Goal: Task Accomplishment & Management: Complete application form

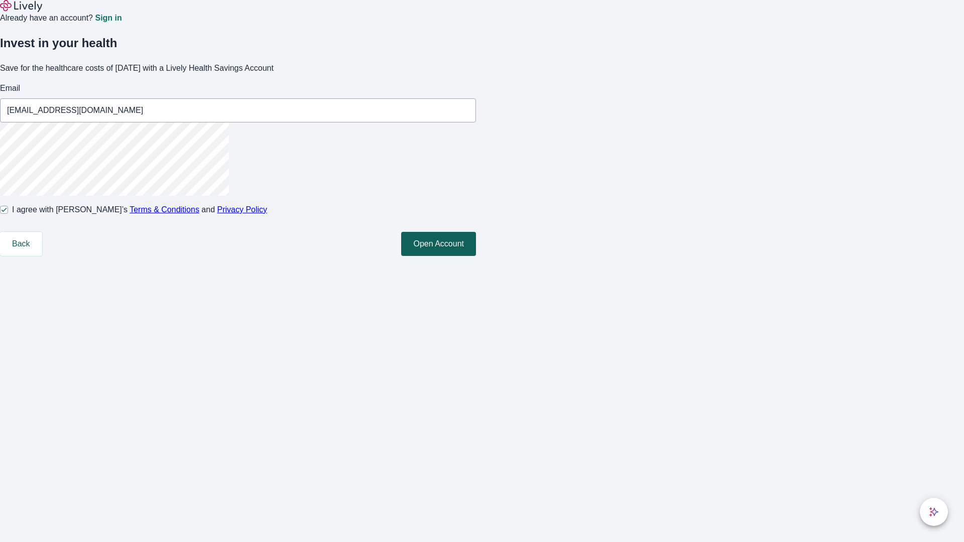
click at [476, 256] on button "Open Account" at bounding box center [438, 244] width 75 height 24
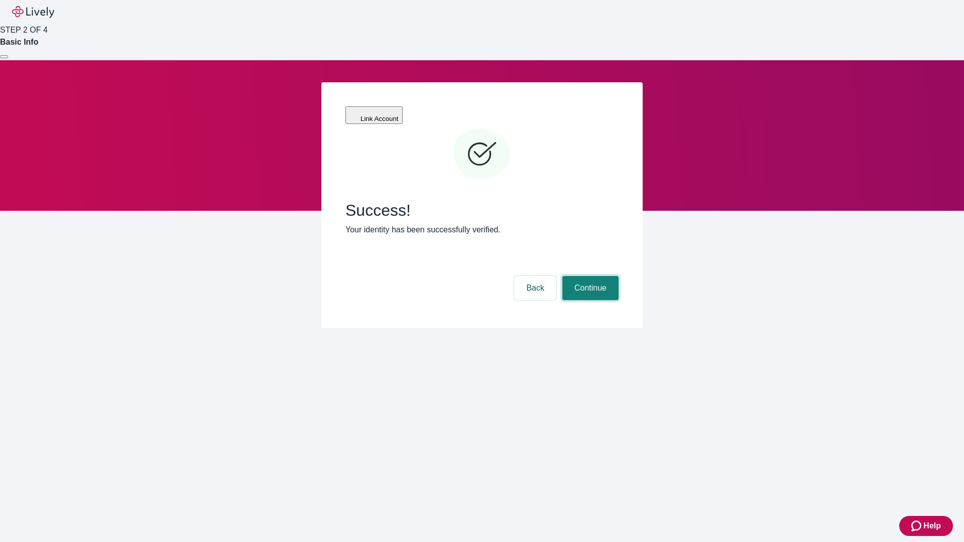
click at [589, 276] on button "Continue" at bounding box center [590, 288] width 56 height 24
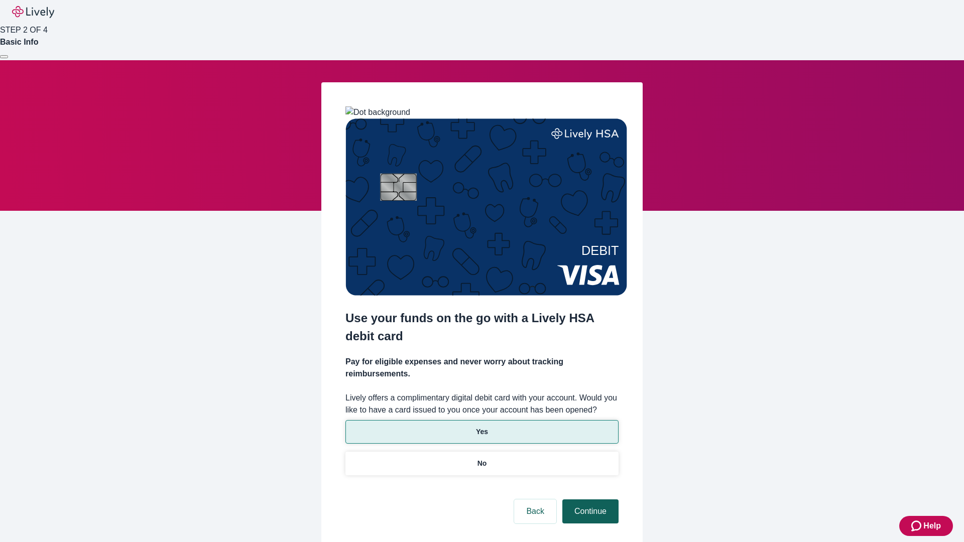
click at [482, 427] on p "Yes" at bounding box center [482, 432] width 12 height 11
click at [589, 500] on button "Continue" at bounding box center [590, 512] width 56 height 24
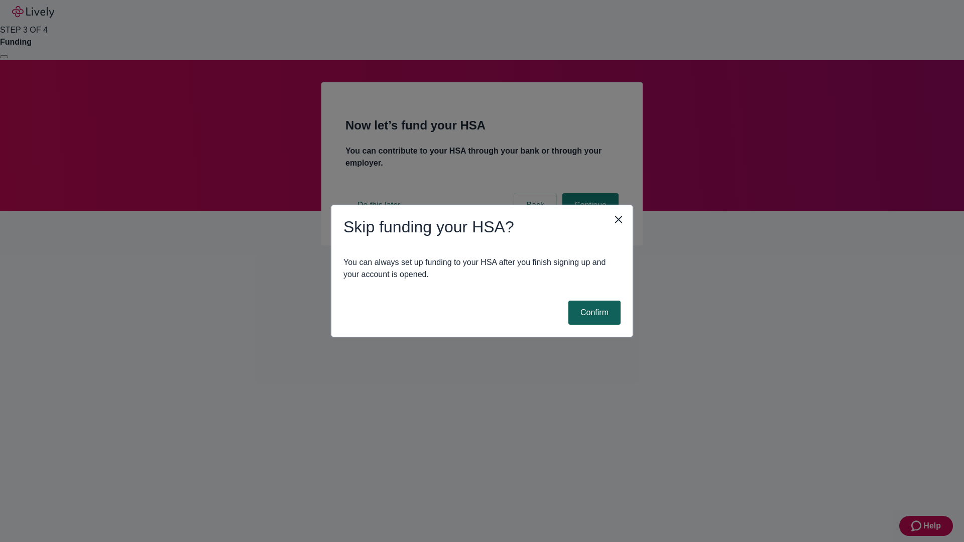
click at [593, 313] on button "Confirm" at bounding box center [594, 313] width 52 height 24
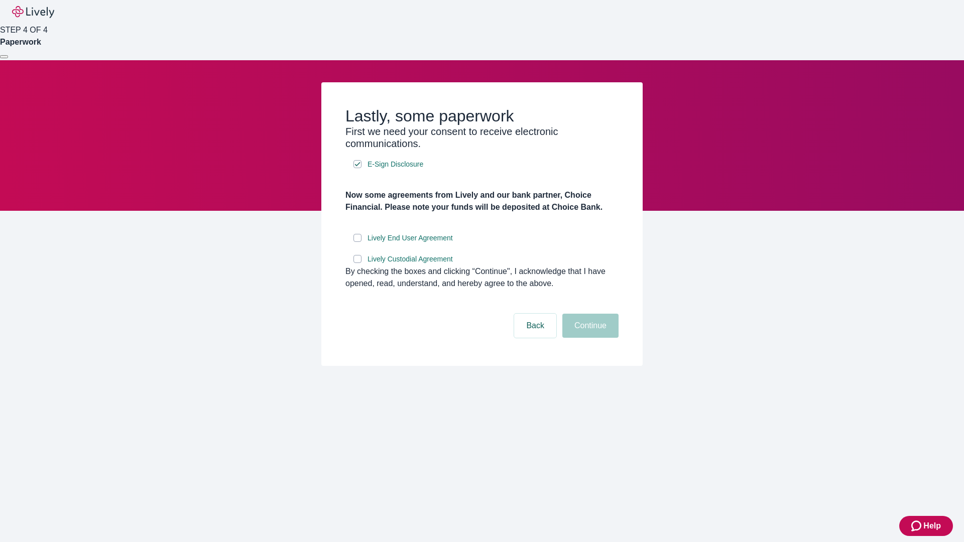
click at [358, 242] on input "Lively End User Agreement" at bounding box center [358, 238] width 8 height 8
checkbox input "true"
click at [358, 263] on input "Lively Custodial Agreement" at bounding box center [358, 259] width 8 height 8
checkbox input "true"
click at [589, 338] on button "Continue" at bounding box center [590, 326] width 56 height 24
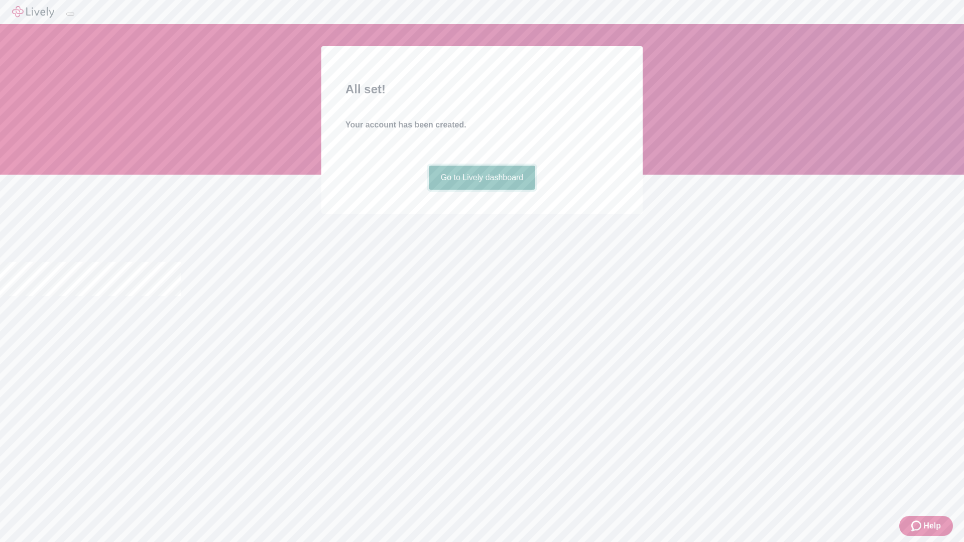
click at [482, 190] on link "Go to Lively dashboard" at bounding box center [482, 178] width 107 height 24
